Goal: Find specific page/section: Find specific page/section

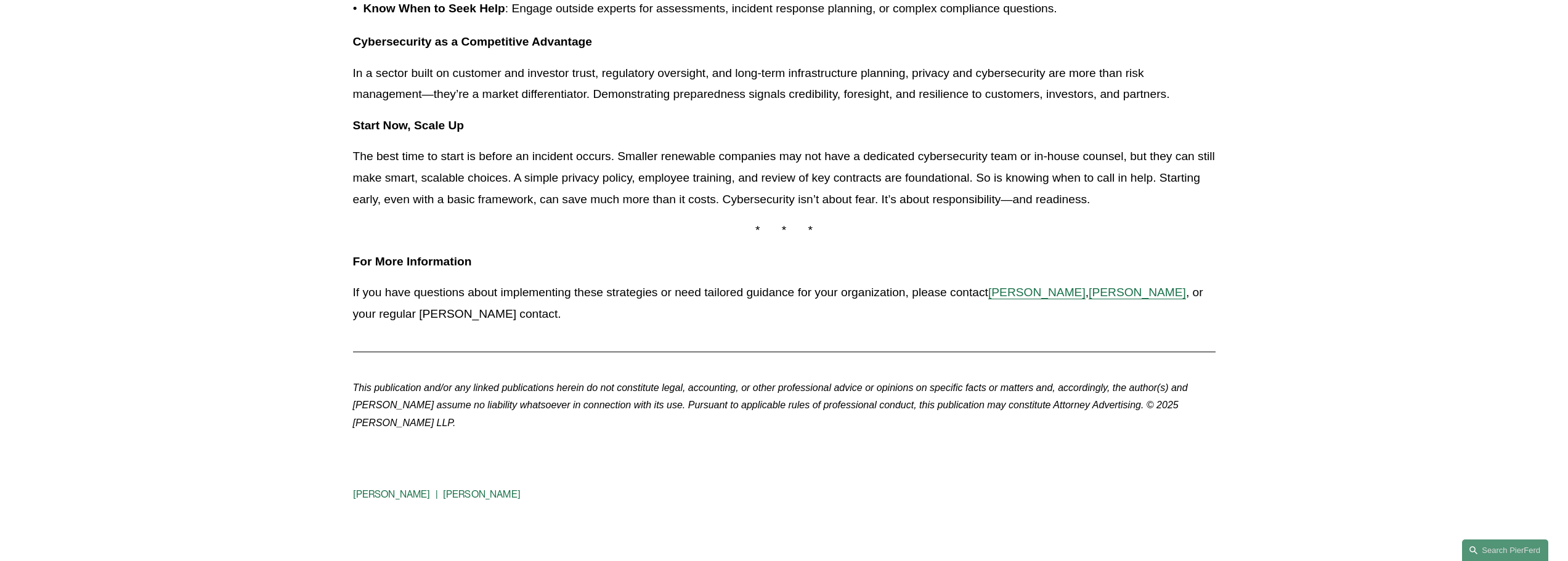
scroll to position [924, 0]
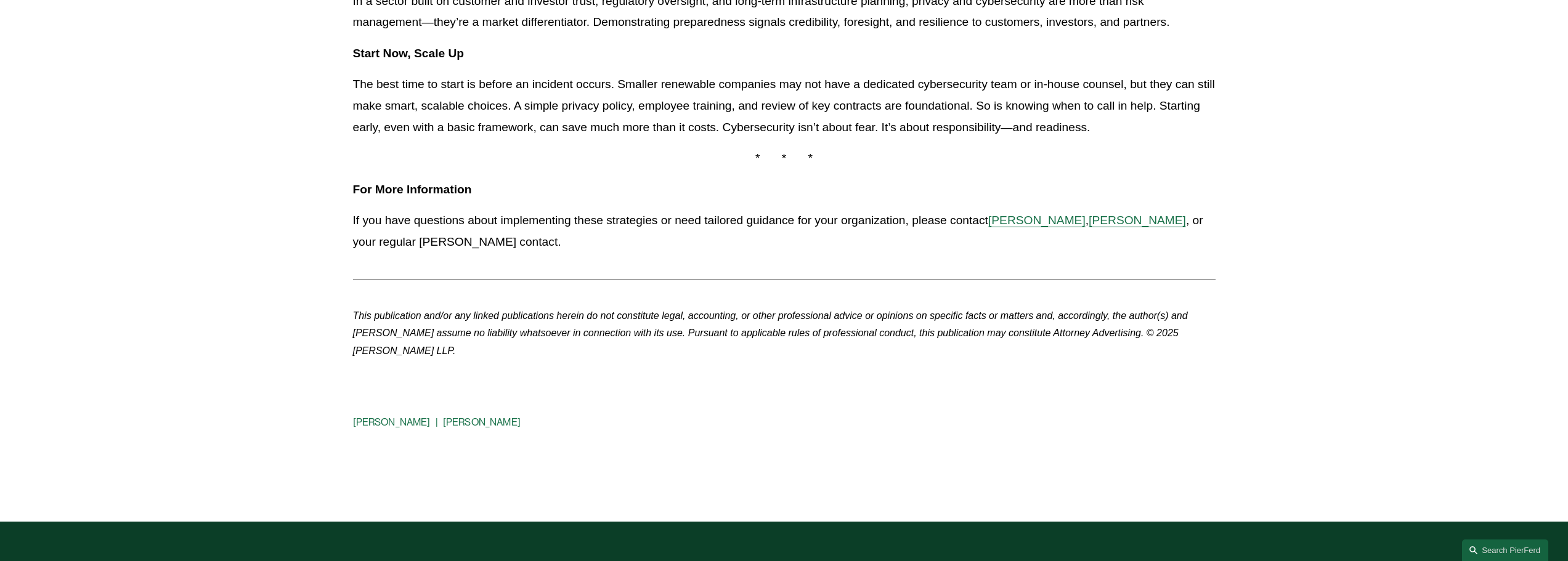
click at [444, 419] on link "[PERSON_NAME]" at bounding box center [482, 422] width 78 height 12
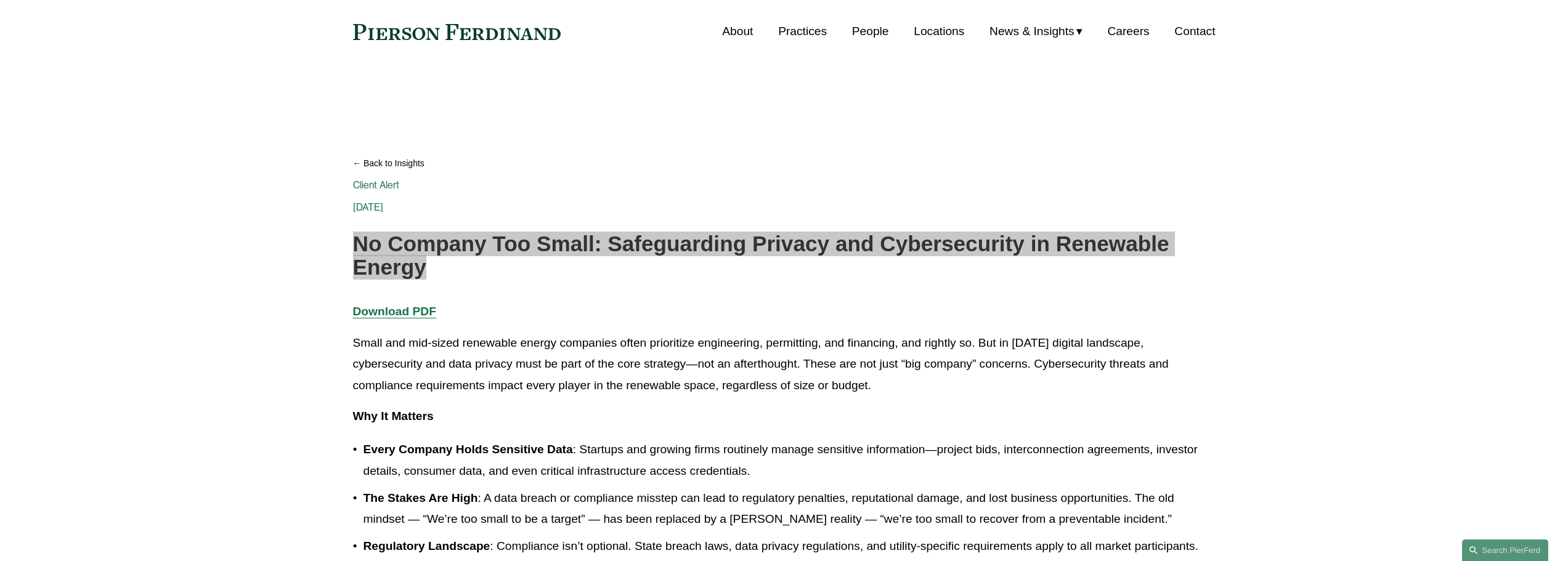
scroll to position [0, 0]
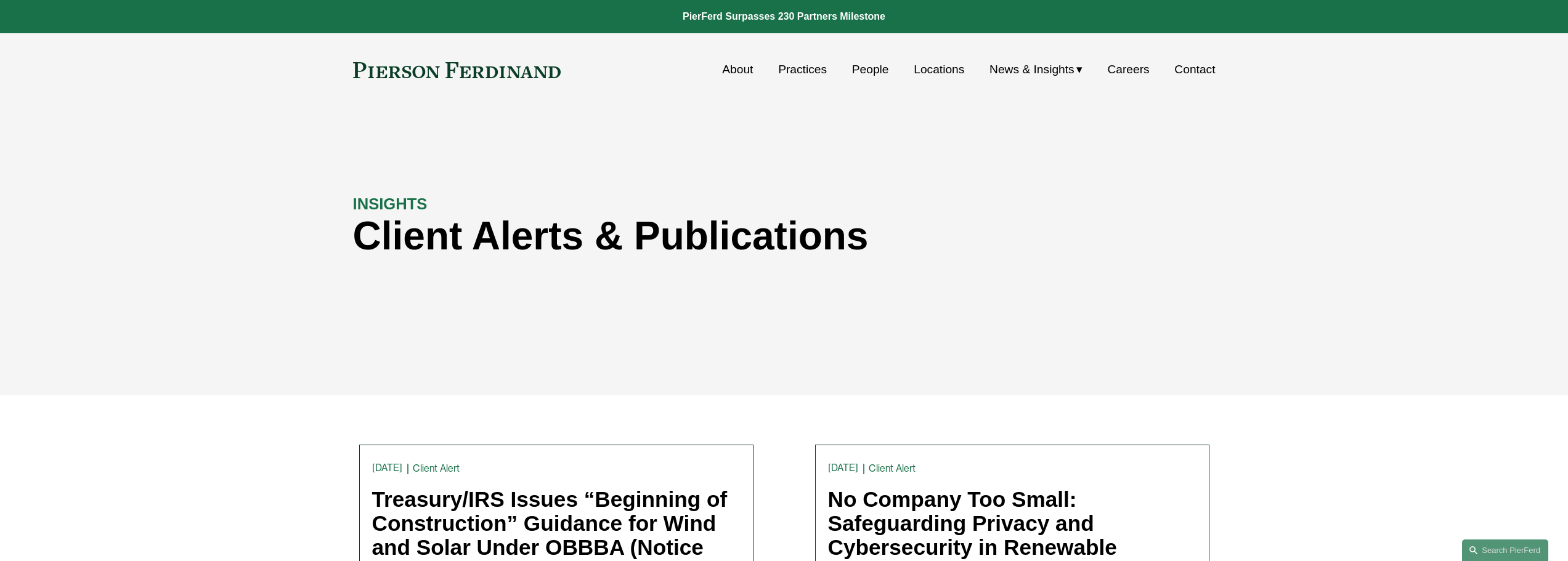
click at [872, 69] on link "People" at bounding box center [871, 70] width 37 height 24
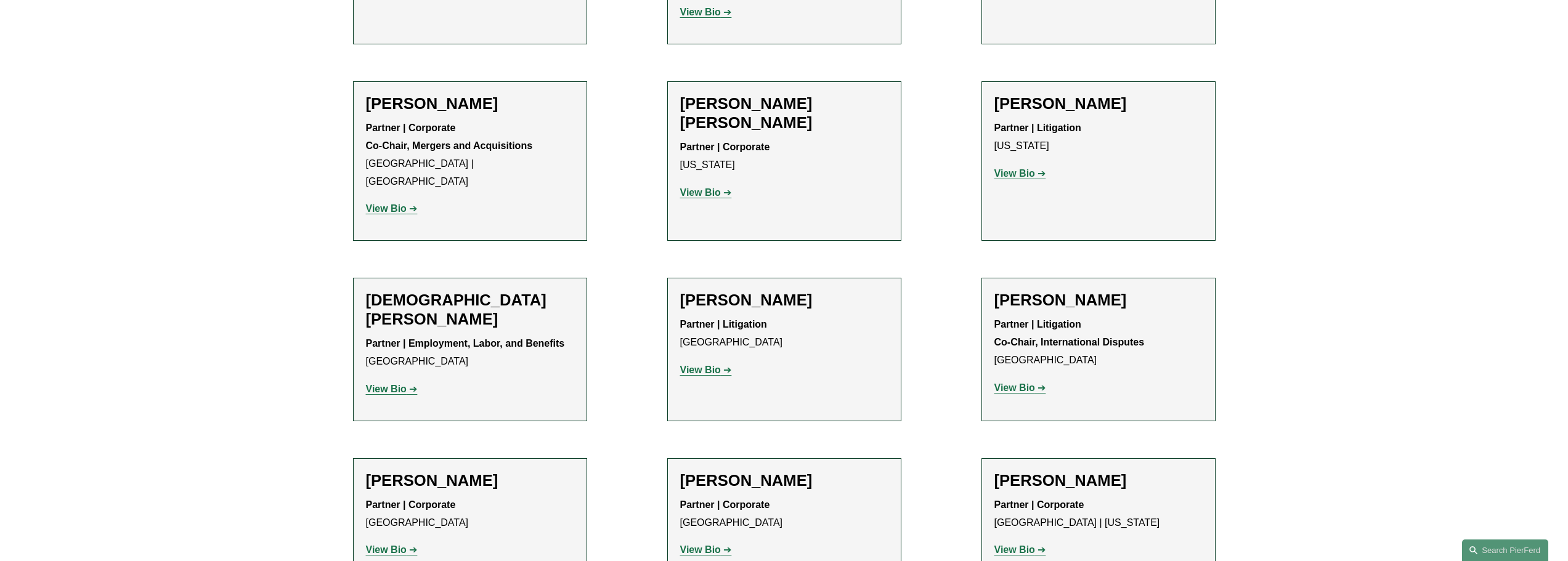
scroll to position [3448, 0]
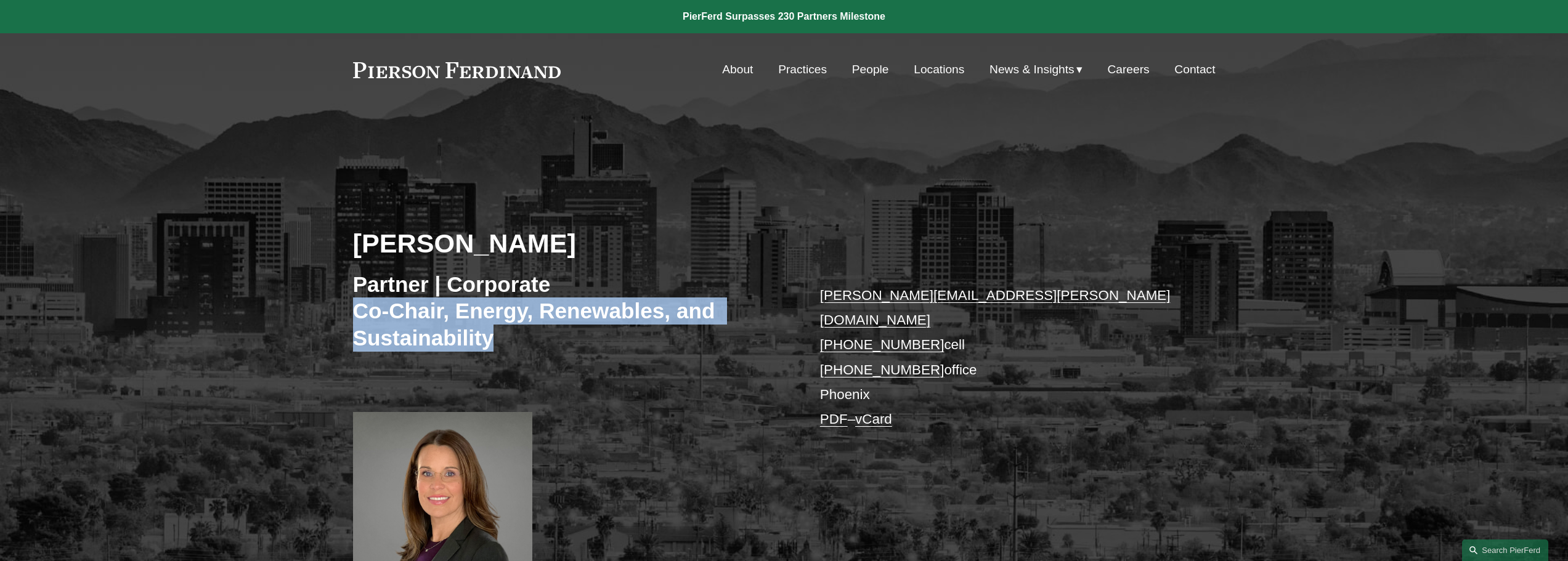
drag, startPoint x: 359, startPoint y: 313, endPoint x: 491, endPoint y: 337, distance: 134.2
click at [491, 337] on h3 "Partner | Corporate Co-Chair, Energy, Renewables, and Sustainability" at bounding box center [568, 311] width 432 height 81
copy h3 "Co-Chair, Energy, Renewables, and Sustainability"
